Goal: Task Accomplishment & Management: Complete application form

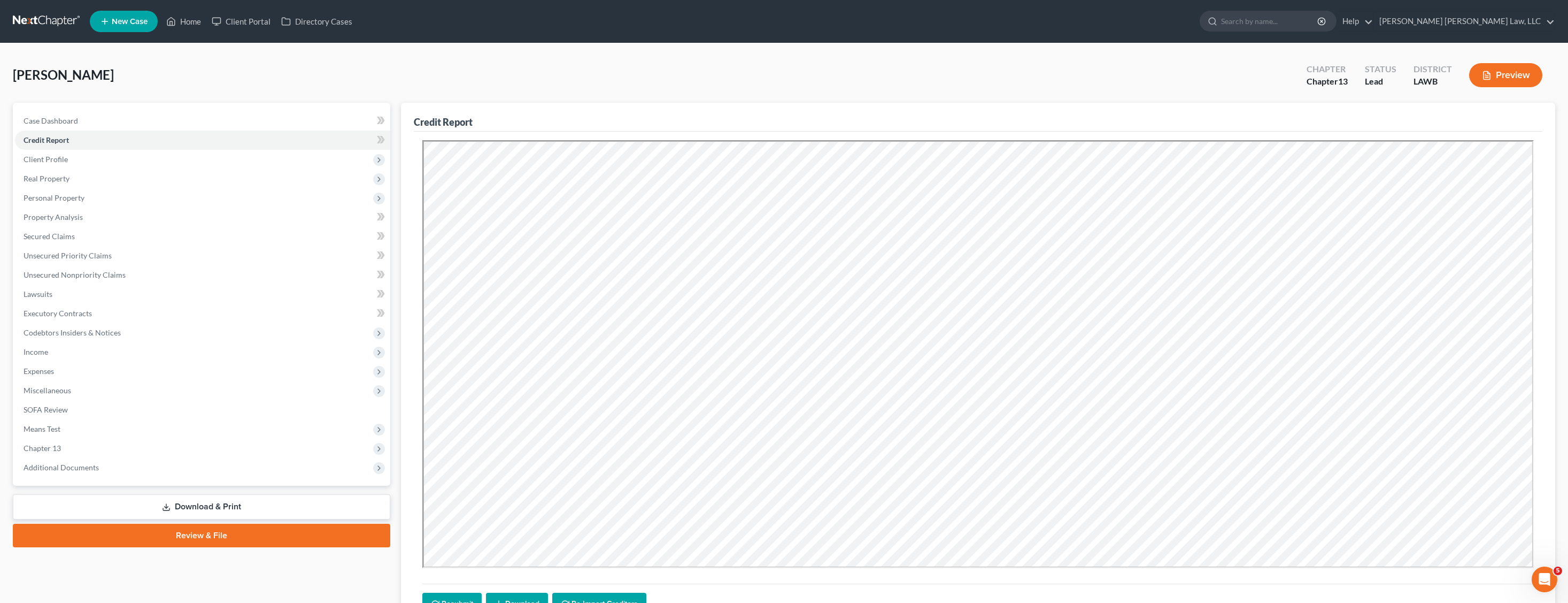
click at [29, 26] on link at bounding box center [47, 21] width 68 height 19
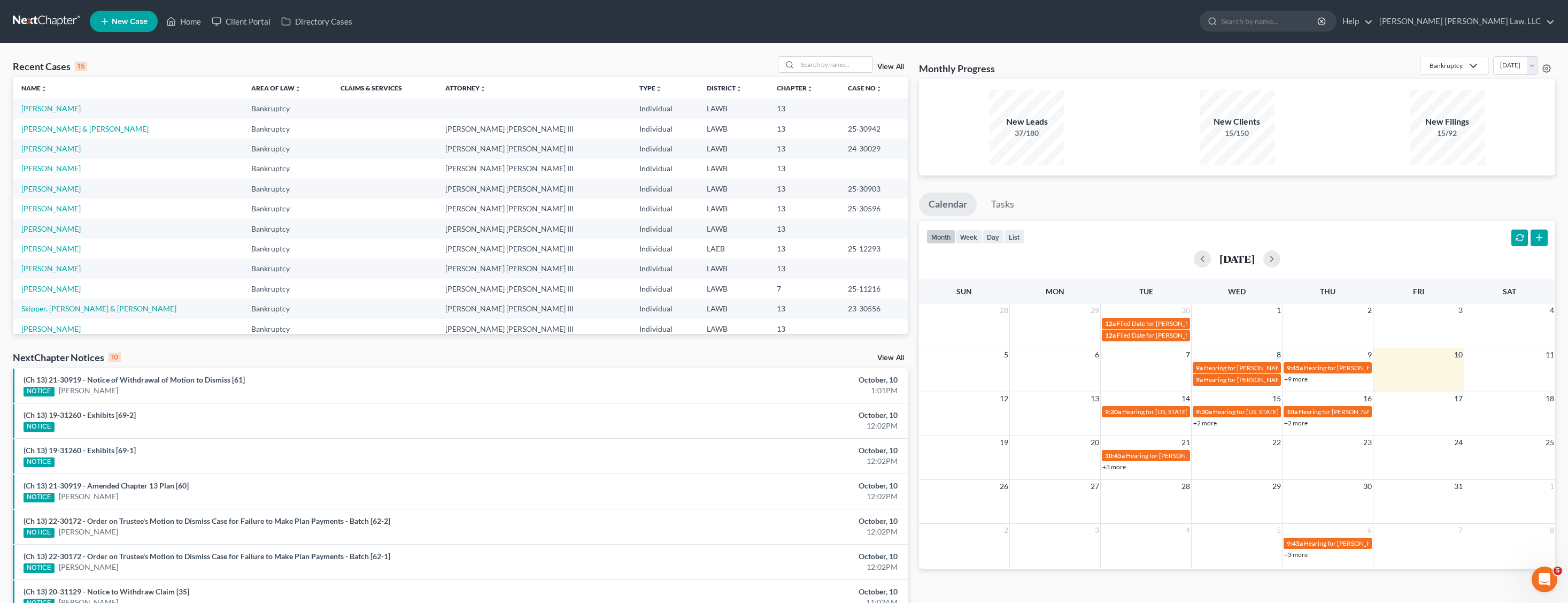
click at [116, 19] on span "New Case" at bounding box center [130, 21] width 36 height 8
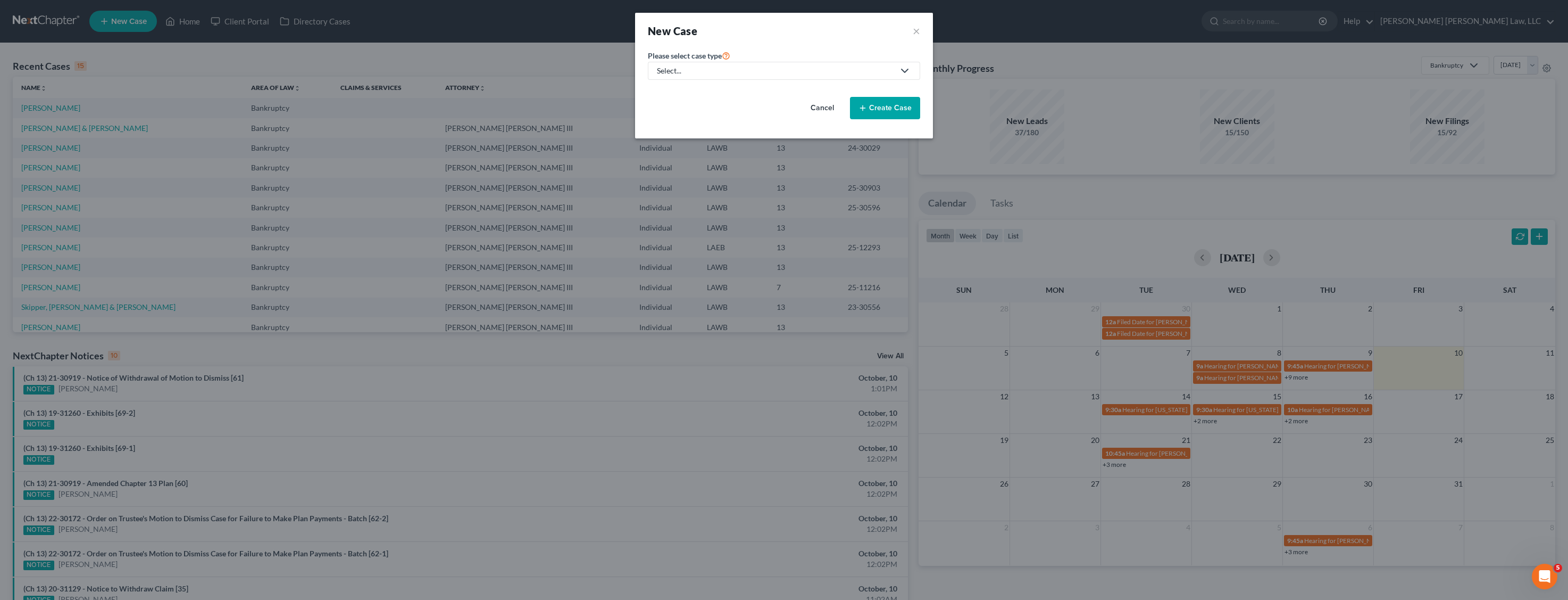
click at [728, 71] on div "Select..." at bounding box center [775, 71] width 237 height 11
click at [705, 89] on div "Bankruptcy" at bounding box center [705, 92] width 94 height 11
select select "36"
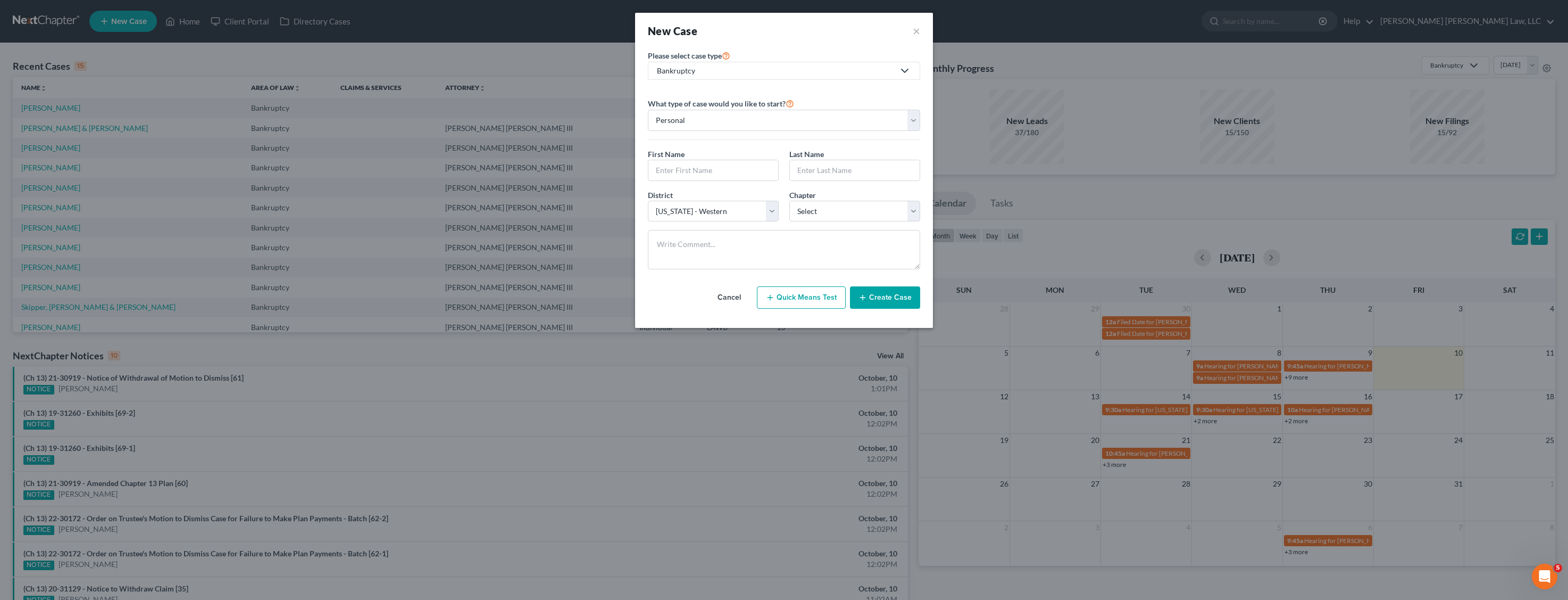
click at [751, 181] on div "First Name * Last Name *" at bounding box center [784, 169] width 283 height 41
click at [752, 174] on input "text" at bounding box center [713, 170] width 130 height 20
type input "Deontez"
type input "[PERSON_NAME]"
click at [793, 188] on div "First Name * Deontez Last Name * [PERSON_NAME]" at bounding box center [784, 169] width 283 height 41
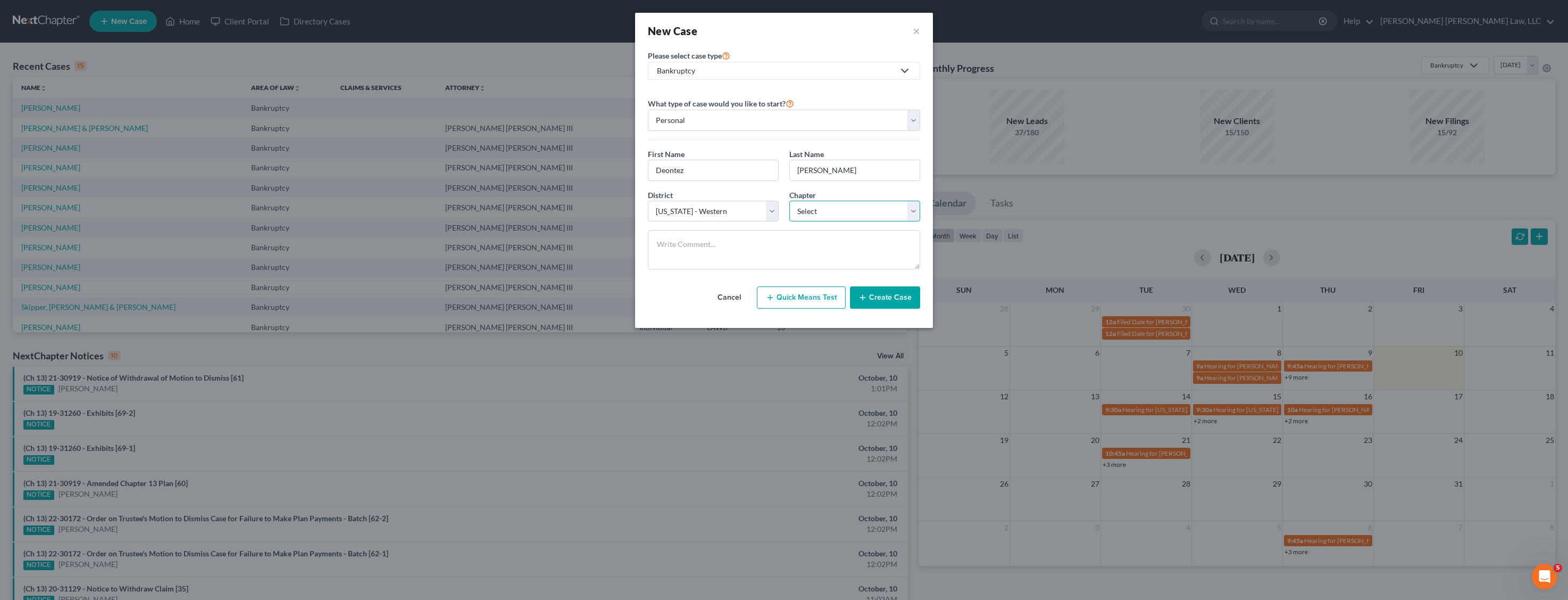
click at [822, 210] on select "Select 7 11 12 13" at bounding box center [855, 212] width 131 height 21
select select "3"
click at [790, 201] on select "Select 7 11 12 13" at bounding box center [855, 212] width 131 height 21
click at [897, 311] on div "Cancel Quick Means Test Create Case" at bounding box center [784, 297] width 273 height 39
click at [899, 298] on button "Create Case" at bounding box center [885, 298] width 70 height 23
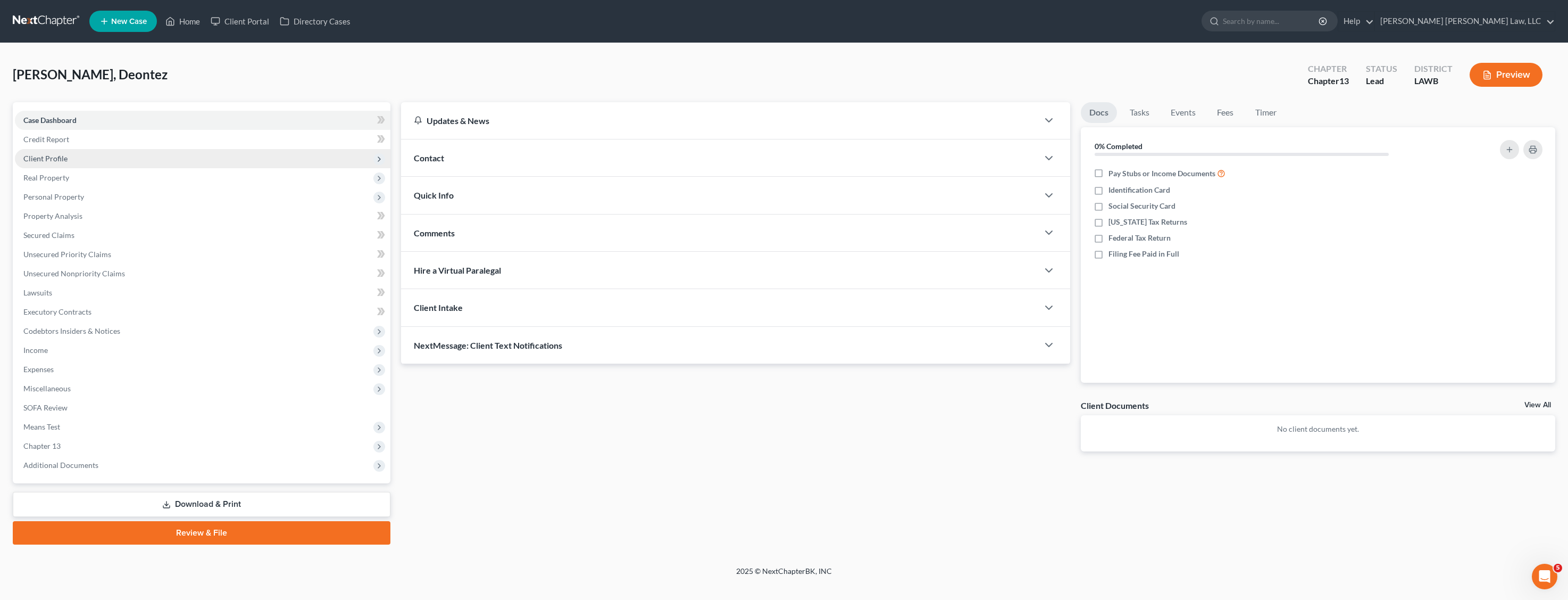
click at [110, 164] on span "Client Profile" at bounding box center [202, 158] width 376 height 19
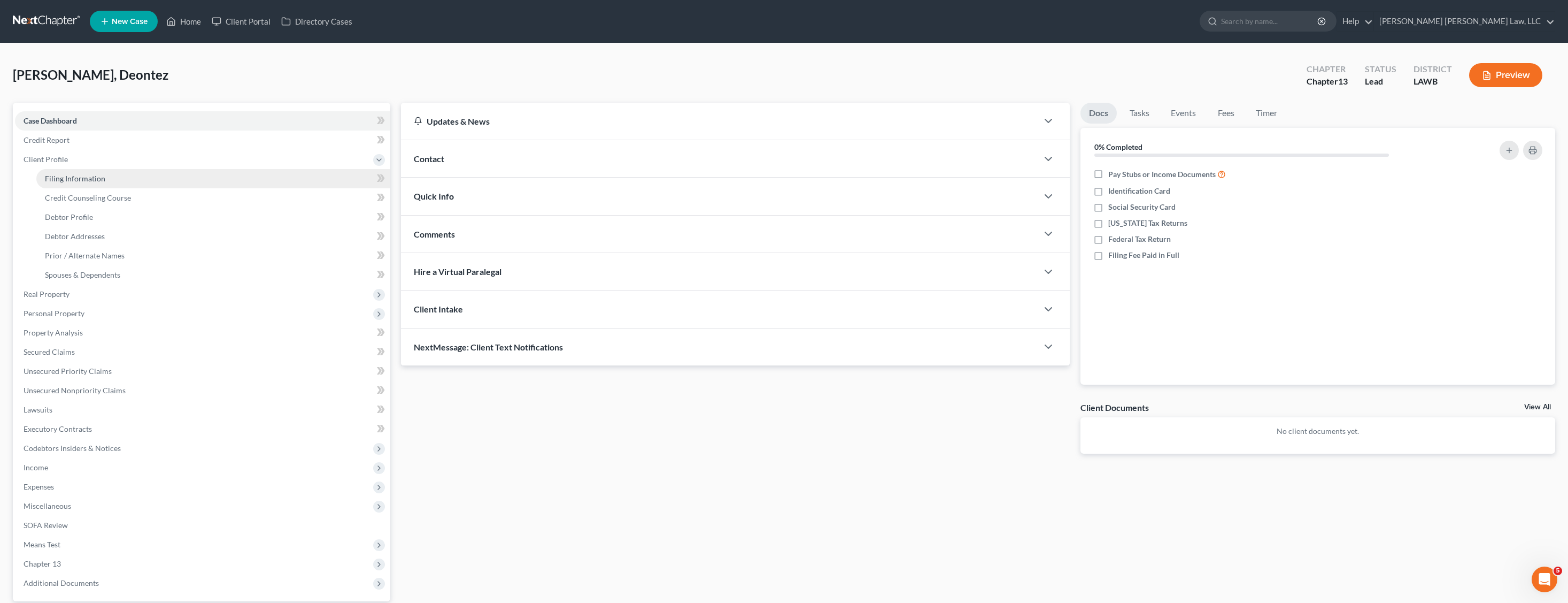
click at [199, 179] on link "Filing Information" at bounding box center [213, 178] width 354 height 19
select select "1"
select select "0"
select select "3"
select select "36"
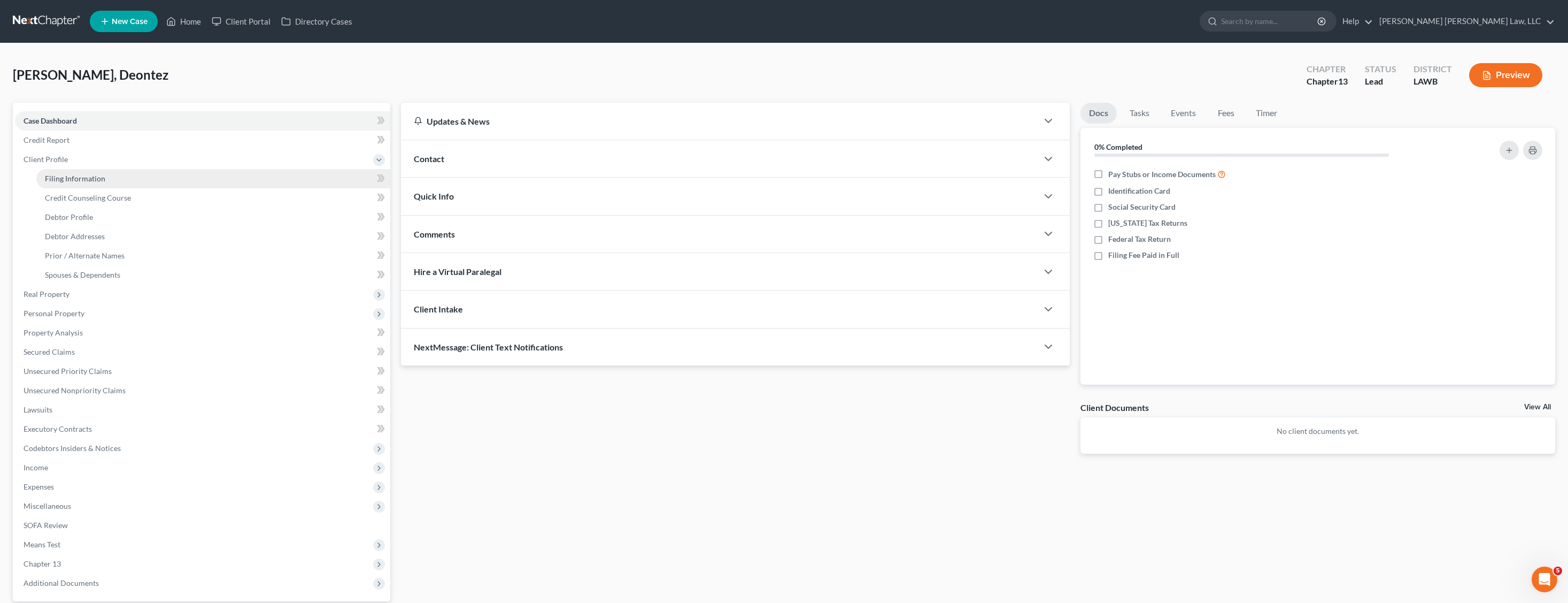
select select "19"
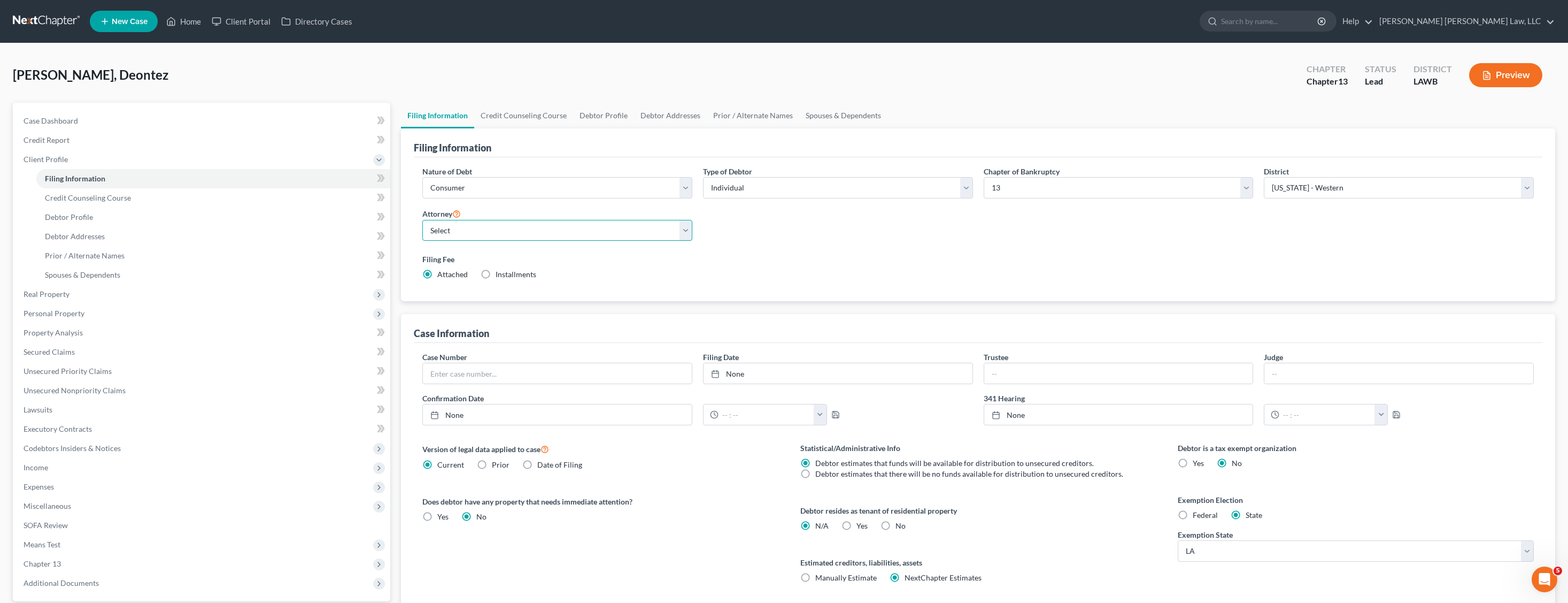
click at [556, 235] on select "Select [PERSON_NAME] [PERSON_NAME] III - LAWB [PERSON_NAME] [PERSON_NAME] III -…" at bounding box center [557, 231] width 270 height 21
select select "0"
click at [422, 220] on select "Select [PERSON_NAME] [PERSON_NAME] III - LAWB [PERSON_NAME] [PERSON_NAME] III -…" at bounding box center [557, 231] width 270 height 21
click at [597, 121] on link "Debtor Profile" at bounding box center [603, 116] width 61 height 25
select select "0"
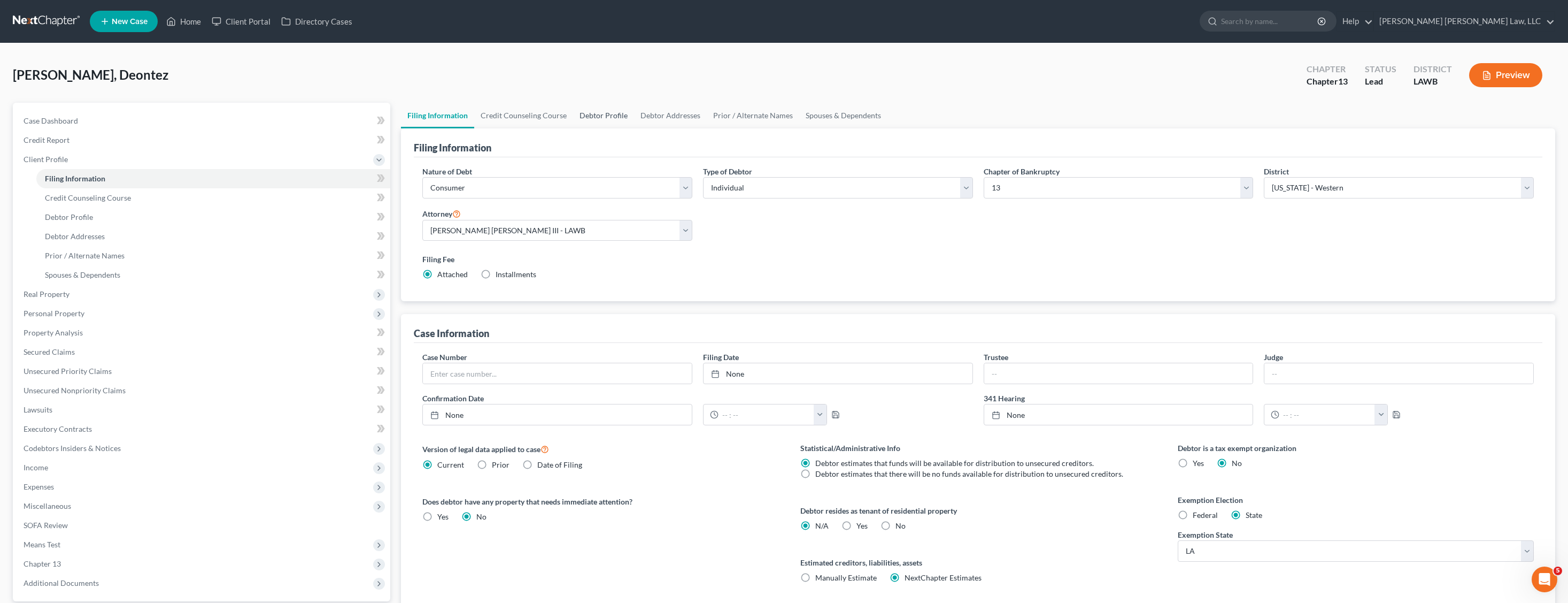
select select "0"
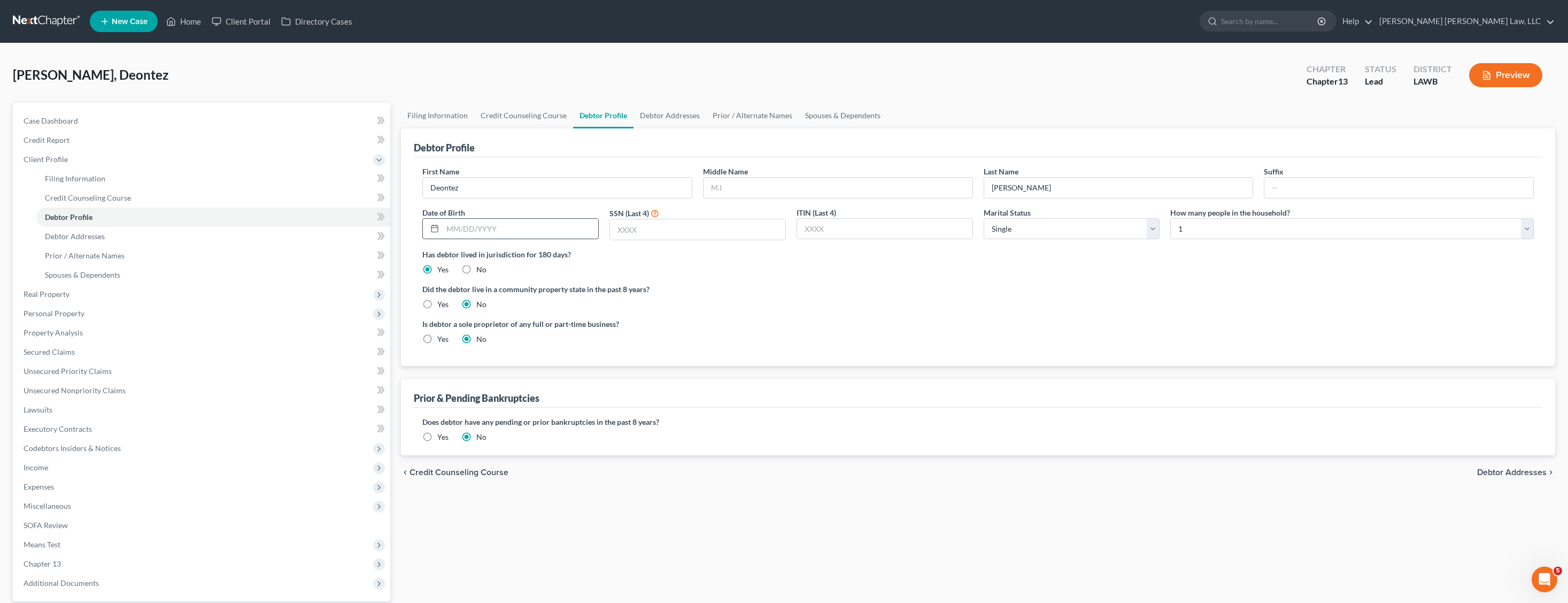
click at [497, 225] on input "text" at bounding box center [520, 229] width 156 height 20
type input "12061985"
click at [736, 229] on input "text" at bounding box center [697, 229] width 176 height 20
type input "4538"
click at [1255, 243] on div "First Name [PERSON_NAME] Middle Name Last Name [PERSON_NAME] Suffix Date of Bir…" at bounding box center [978, 207] width 1122 height 83
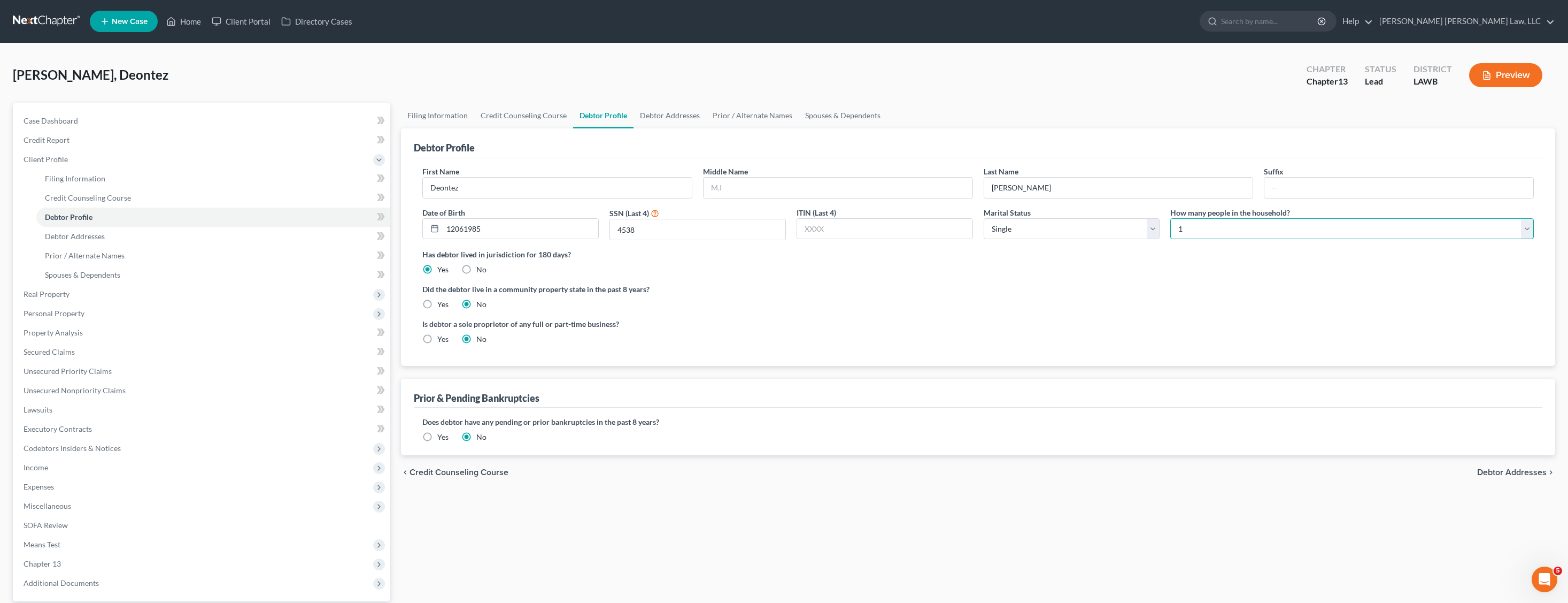
click at [1262, 227] on select "Select 1 2 3 4 5 6 7 8 9 10 11 12 13 14 15 16 17 18 19 20" at bounding box center [1352, 229] width 363 height 21
select select "4"
click at [1170, 219] on select "Select 1 2 3 4 5 6 7 8 9 10 11 12 13 14 15 16 17 18 19 20" at bounding box center [1352, 229] width 363 height 21
click at [1006, 233] on select "Select Single Married Separated Divorced Widowed" at bounding box center [1072, 229] width 176 height 21
select select "1"
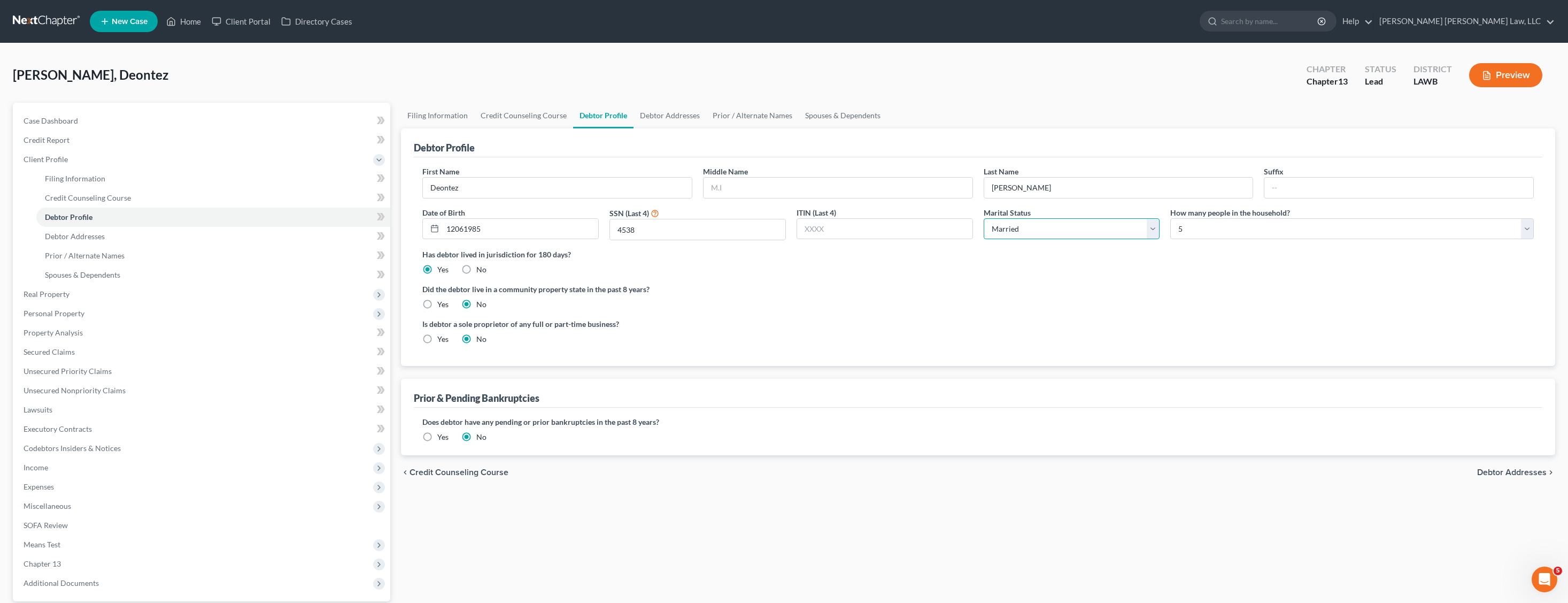
click at [984, 219] on select "Select Single Married Separated Divorced Widowed" at bounding box center [1072, 229] width 176 height 21
click at [438, 307] on label "Yes" at bounding box center [443, 304] width 11 height 11
click at [442, 306] on input "Yes" at bounding box center [445, 302] width 7 height 7
radio input "true"
radio input "false"
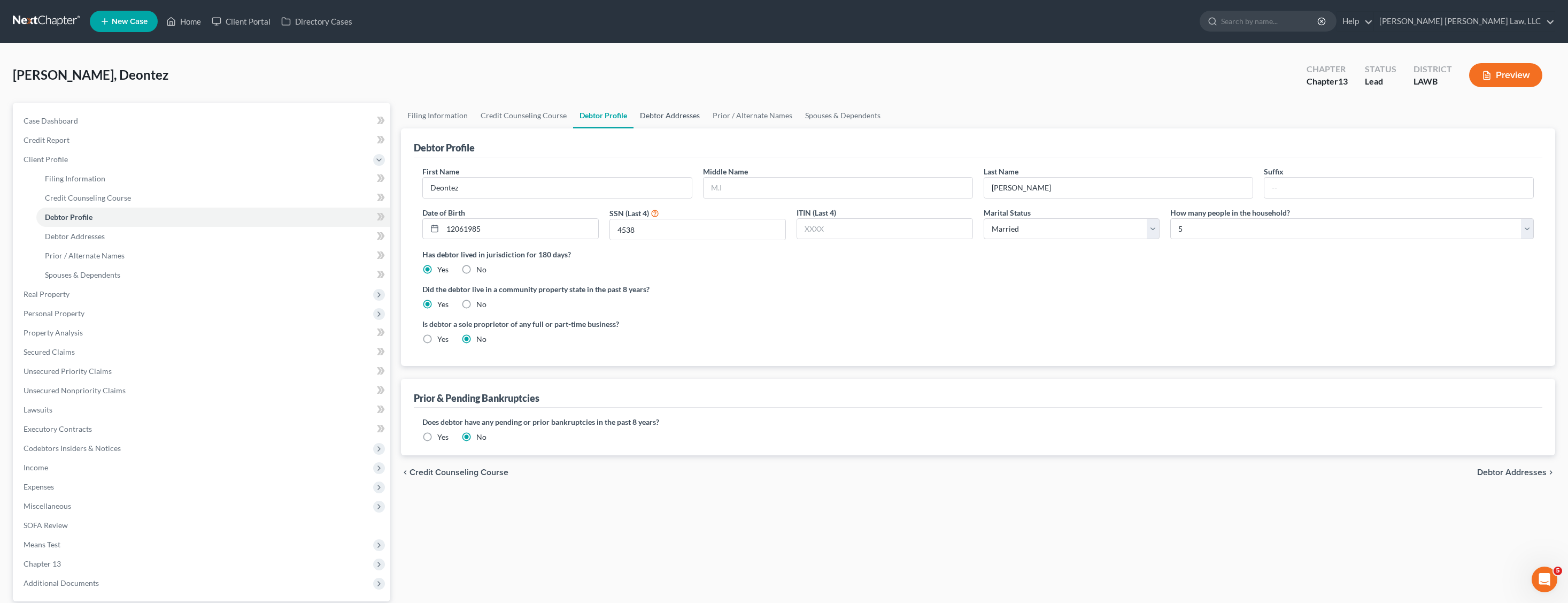
click at [665, 118] on link "Debtor Addresses" at bounding box center [669, 116] width 73 height 25
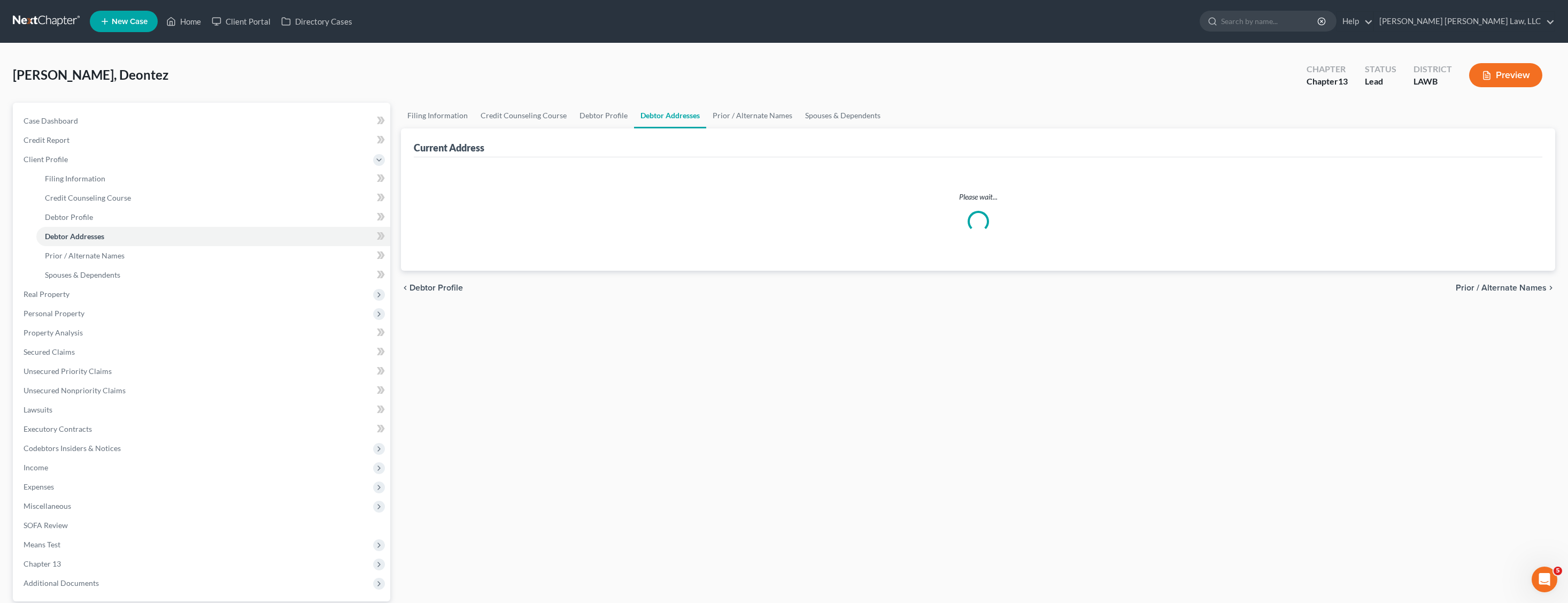
select select "0"
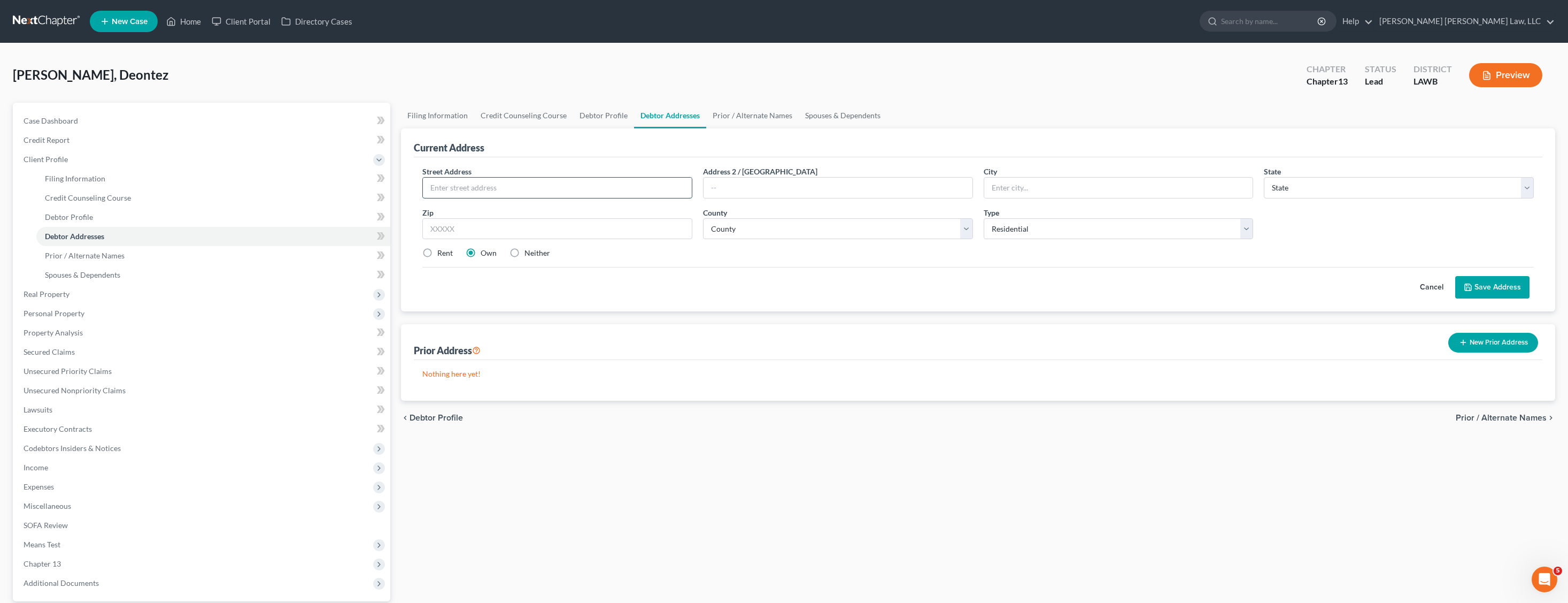
click at [486, 180] on input "text" at bounding box center [557, 188] width 269 height 20
type input "[STREET_ADDRESS][PERSON_NAME]"
type input "Ruston"
select select "19"
type input "71270"
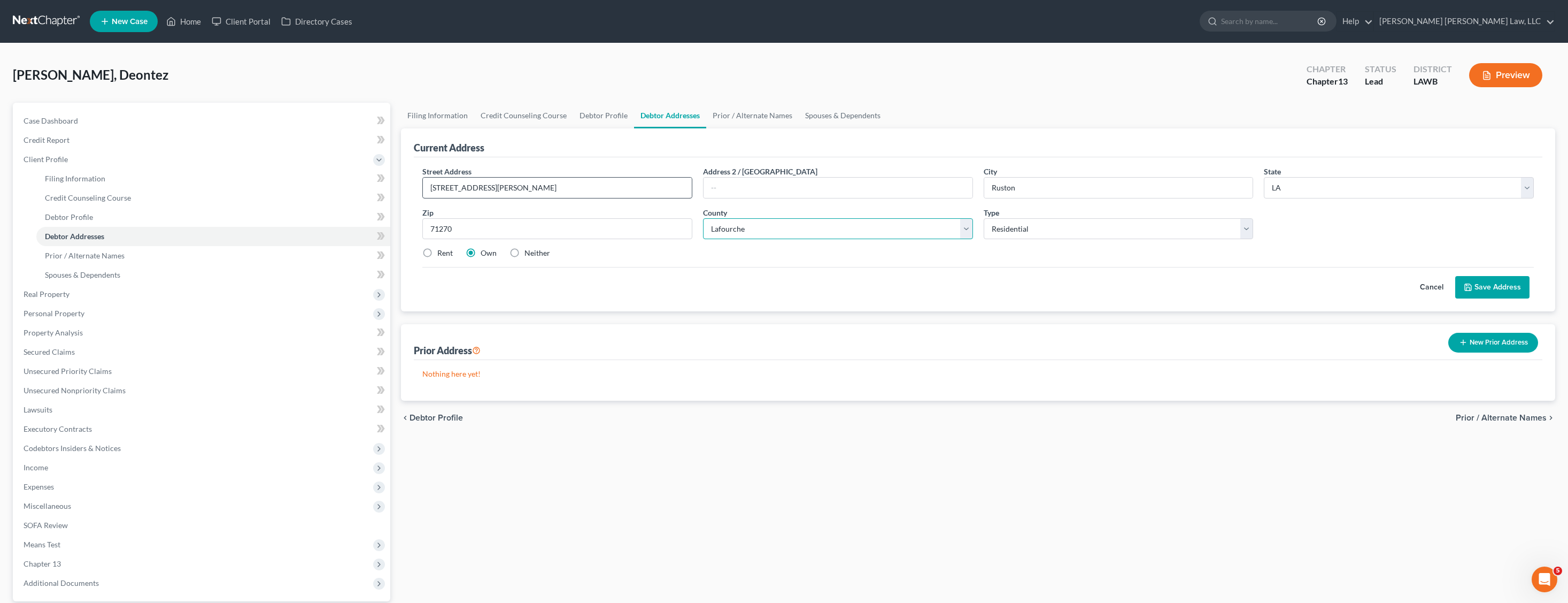
select select "30"
click at [1499, 280] on button "Save Address" at bounding box center [1493, 287] width 74 height 23
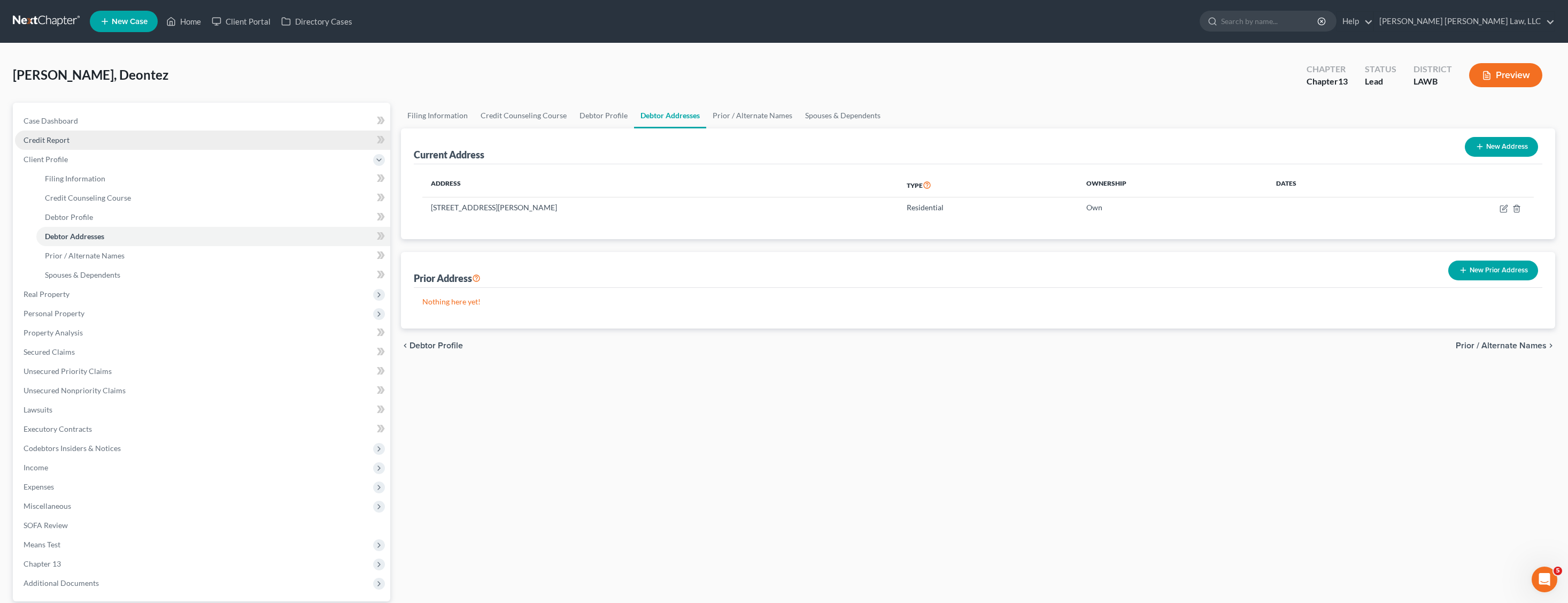
click at [60, 138] on span "Credit Report" at bounding box center [46, 140] width 46 height 9
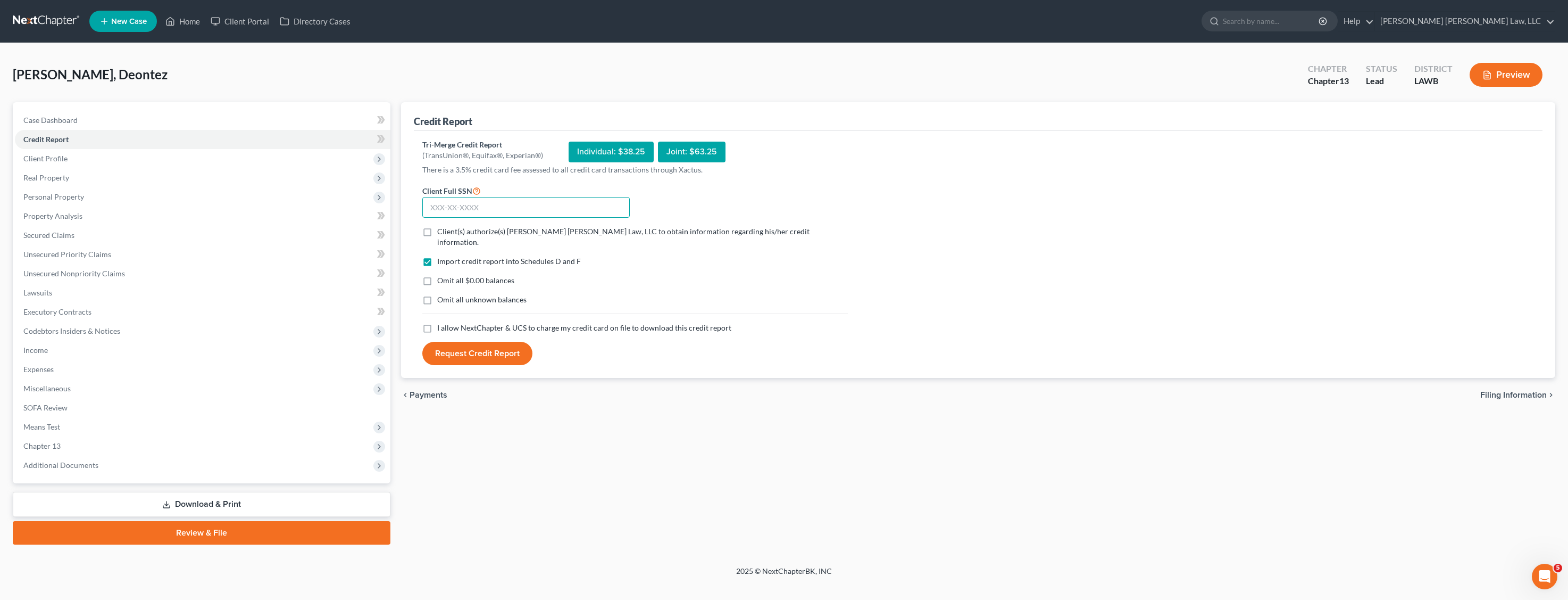
click at [449, 204] on input "text" at bounding box center [526, 208] width 207 height 21
type input "439-59-4538"
click at [437, 323] on label "I allow NextChapter & UCS to charge my credit card on file to download this cre…" at bounding box center [584, 328] width 294 height 11
click at [441, 323] on input "I allow NextChapter & UCS to charge my credit card on file to download this cre…" at bounding box center [445, 326] width 7 height 7
checkbox input "true"
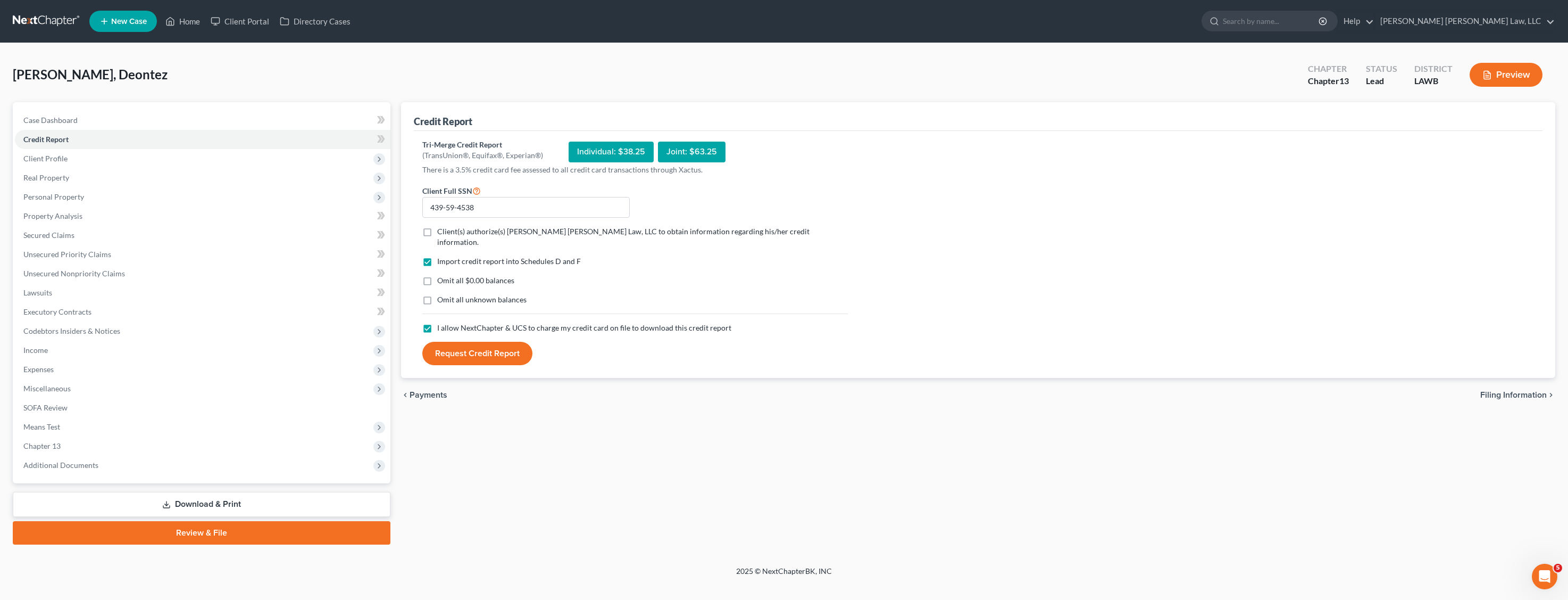
click at [437, 295] on label "Omit all unknown balances" at bounding box center [482, 300] width 89 height 11
click at [441, 295] on input "Omit all unknown balances" at bounding box center [445, 298] width 7 height 7
checkbox input "true"
click at [437, 275] on label "Omit all $0.00 balances" at bounding box center [476, 281] width 77 height 11
click at [441, 275] on input "Omit all $0.00 balances" at bounding box center [445, 279] width 7 height 7
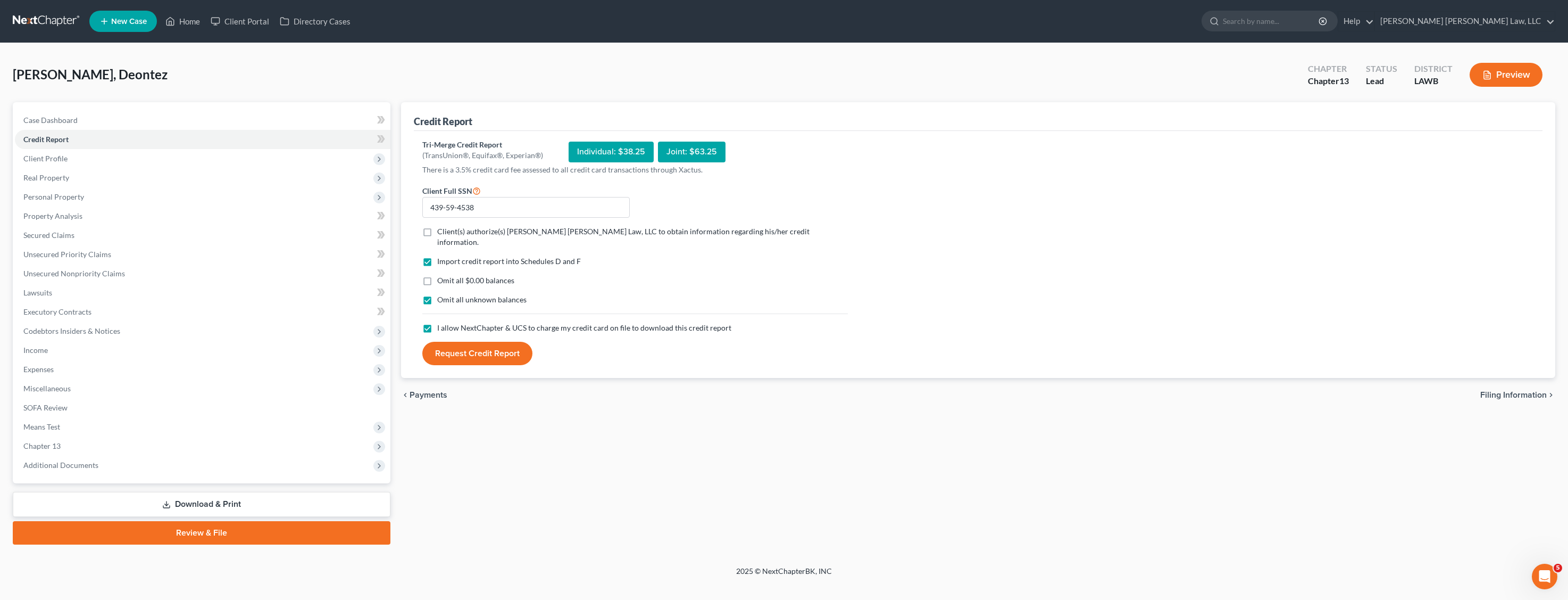
checkbox input "true"
click at [437, 236] on label "Client(s) authorize(s) [PERSON_NAME] [PERSON_NAME] Law, LLC to obtain informati…" at bounding box center [643, 237] width 411 height 21
click at [441, 233] on input "Client(s) authorize(s) [PERSON_NAME] [PERSON_NAME] Law, LLC to obtain informati…" at bounding box center [445, 229] width 7 height 7
checkbox input "true"
click at [506, 342] on button "Request Credit Report" at bounding box center [477, 353] width 110 height 23
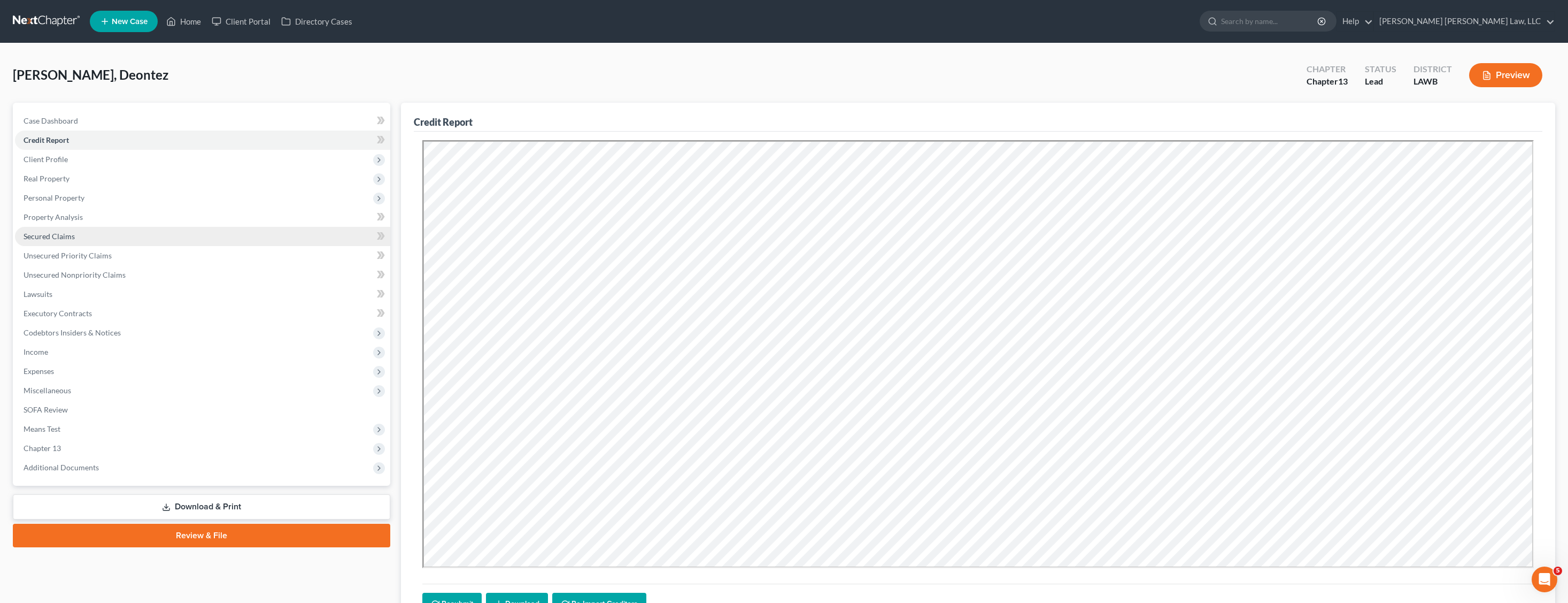
click at [81, 235] on link "Secured Claims" at bounding box center [202, 236] width 375 height 19
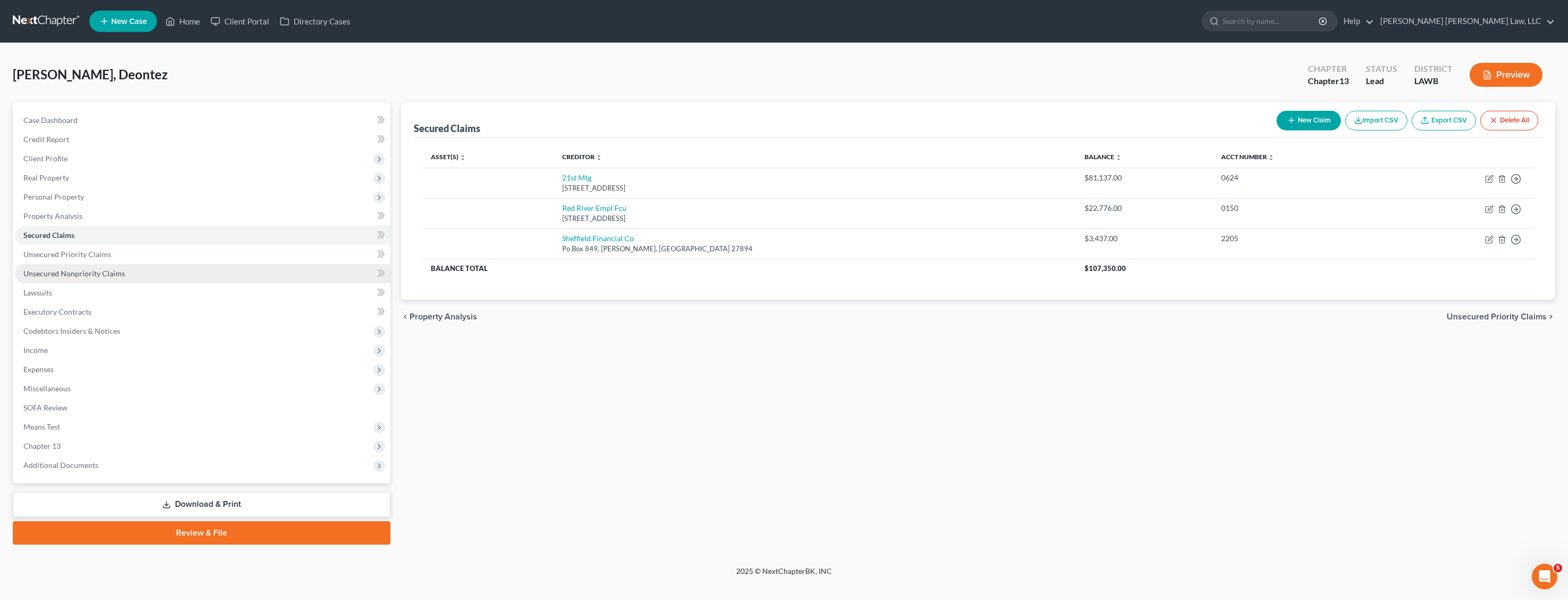
click at [151, 269] on link "Unsecured Nonpriority Claims" at bounding box center [202, 273] width 376 height 19
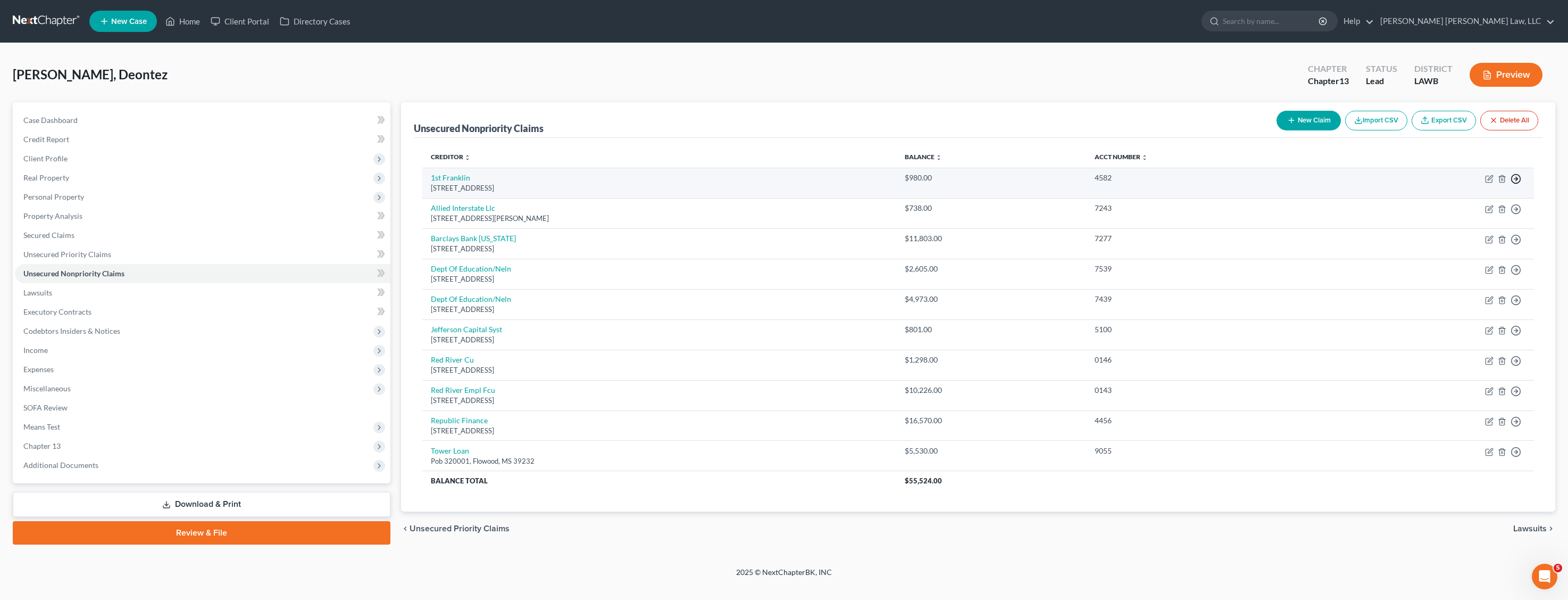
click at [1520, 177] on circle "button" at bounding box center [1517, 180] width 9 height 9
click at [1464, 186] on link "Move to D" at bounding box center [1468, 186] width 89 height 18
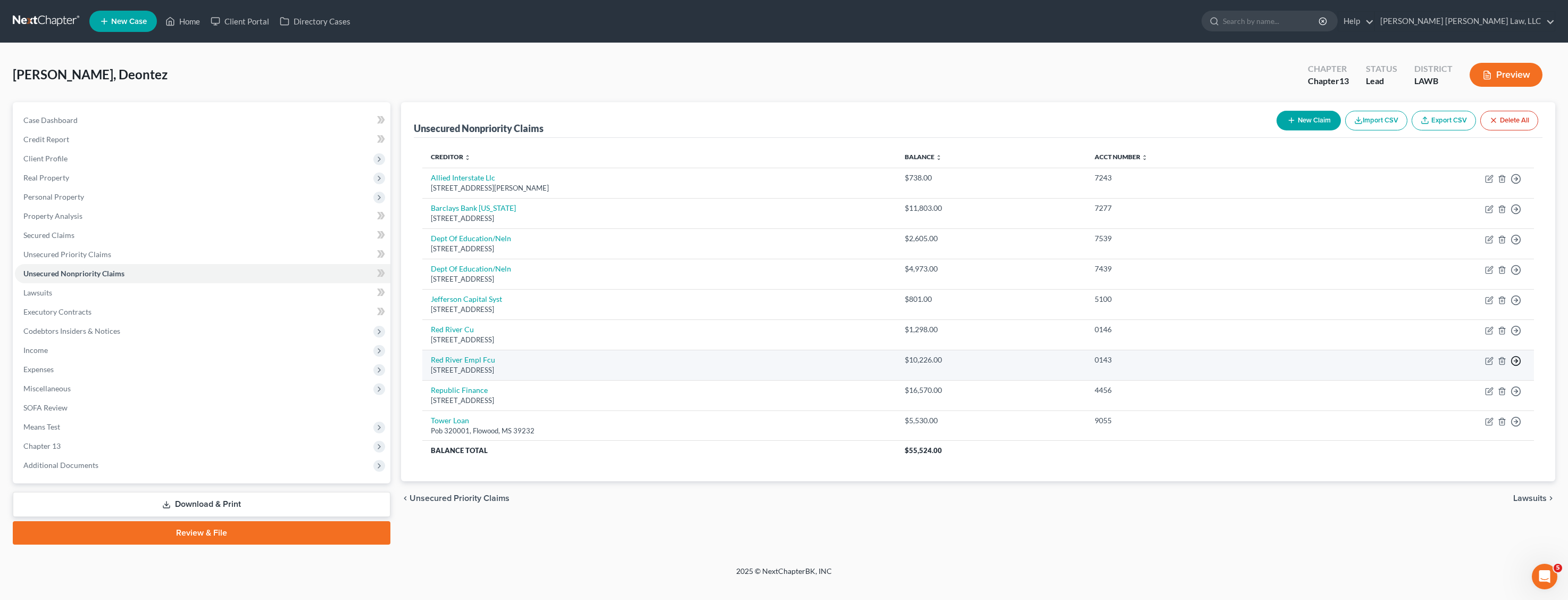
click at [1517, 357] on icon "button" at bounding box center [1516, 361] width 11 height 11
click at [1472, 365] on link "Move to D" at bounding box center [1468, 368] width 89 height 18
click at [1515, 361] on icon "button" at bounding box center [1516, 361] width 11 height 11
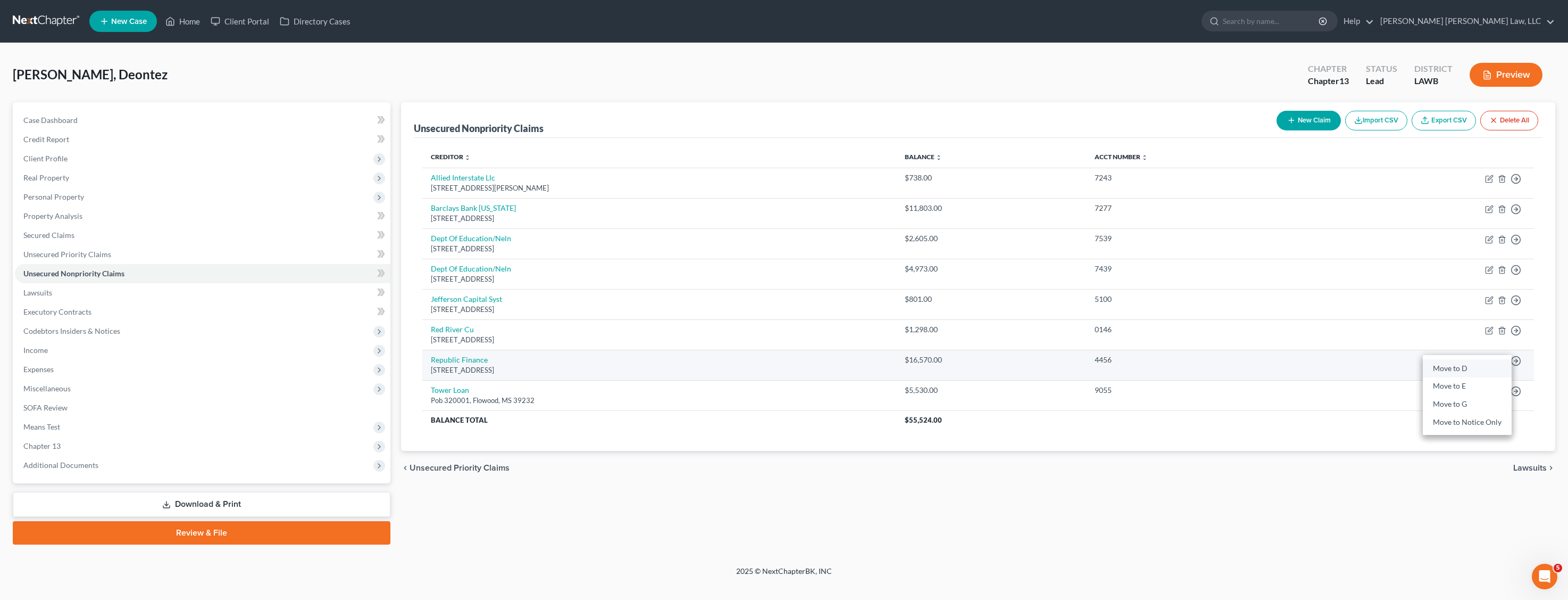
click at [1489, 367] on link "Move to D" at bounding box center [1468, 368] width 89 height 18
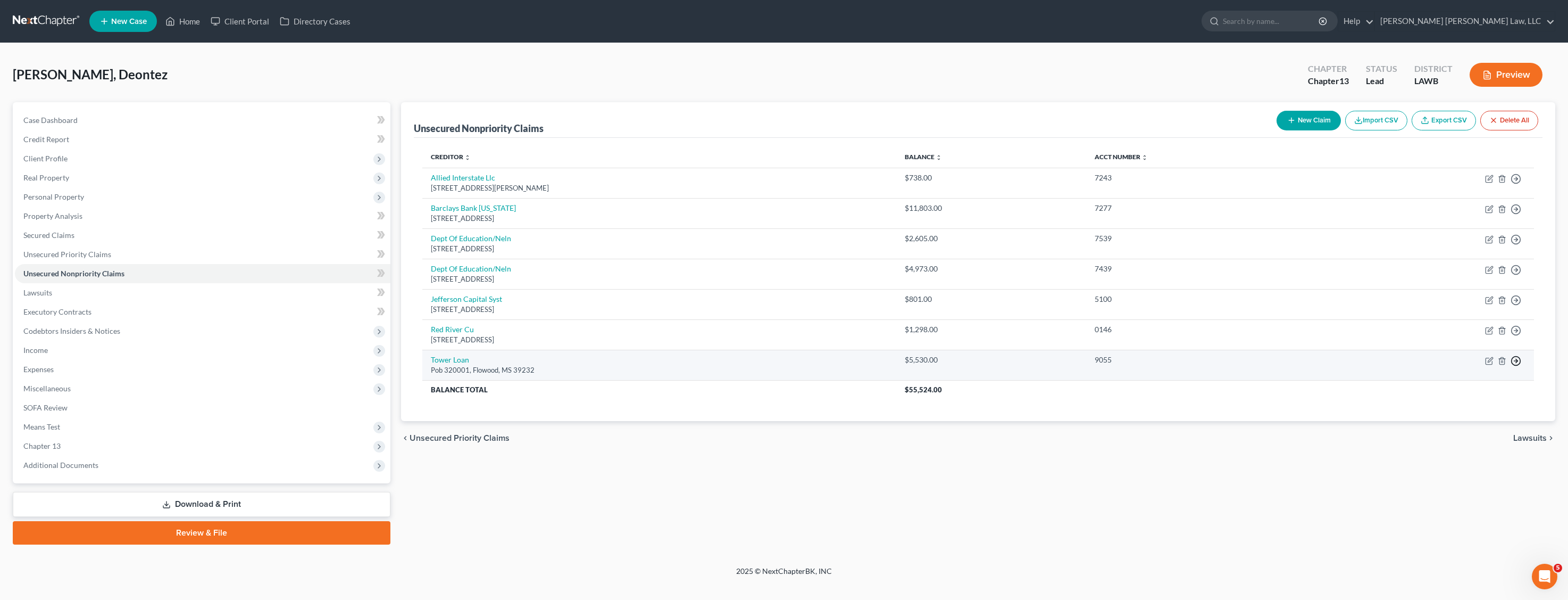
click at [1519, 363] on circle "button" at bounding box center [1517, 361] width 9 height 9
click at [1436, 367] on link "Move to D" at bounding box center [1468, 368] width 89 height 18
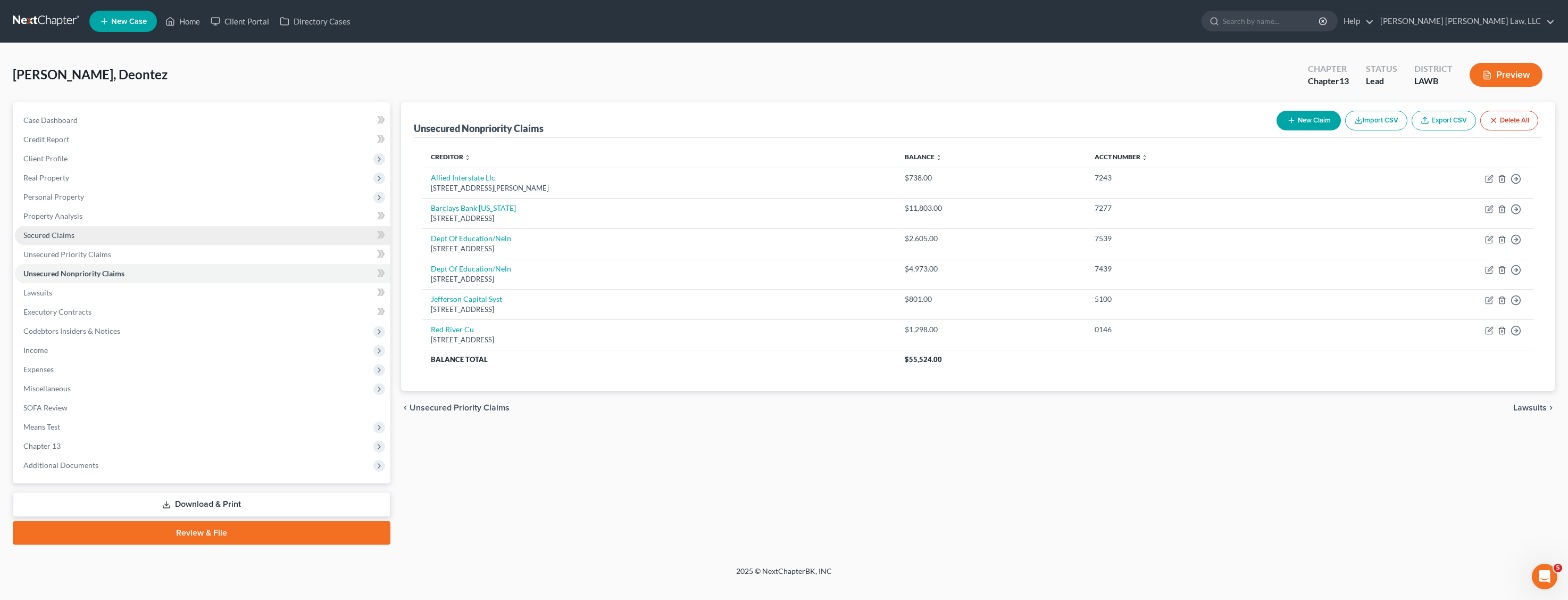
click at [89, 232] on link "Secured Claims" at bounding box center [202, 235] width 376 height 19
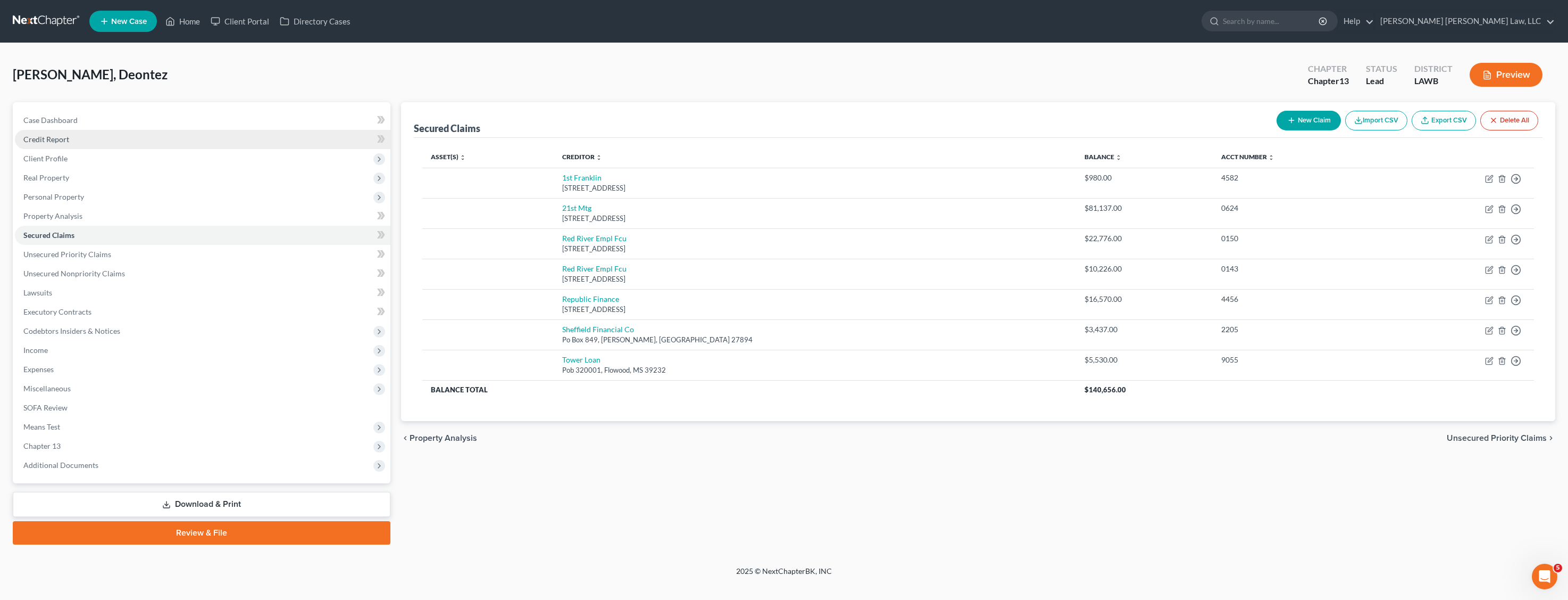
click at [53, 131] on link "Credit Report" at bounding box center [202, 139] width 376 height 19
